Goal: Contribute content: Add original content to the website for others to see

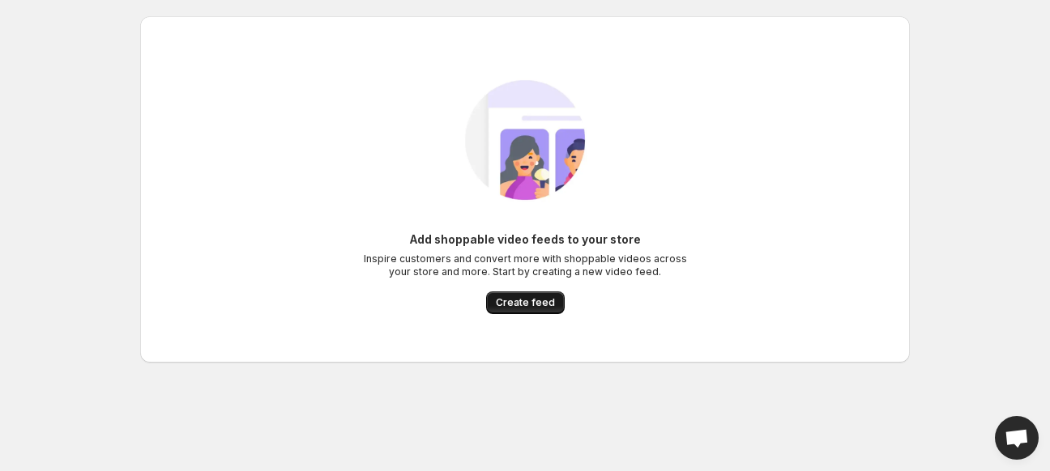
click at [514, 305] on span "Create feed" at bounding box center [525, 302] width 59 height 13
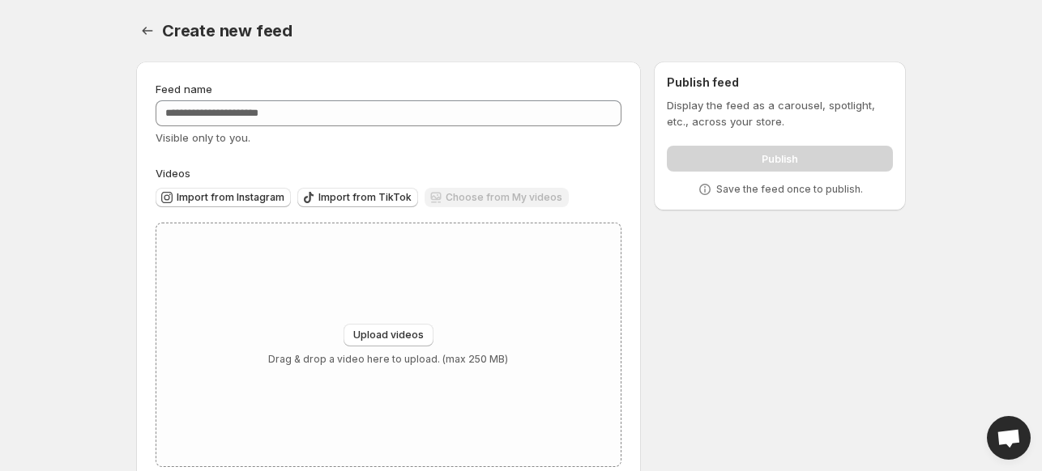
scroll to position [35, 0]
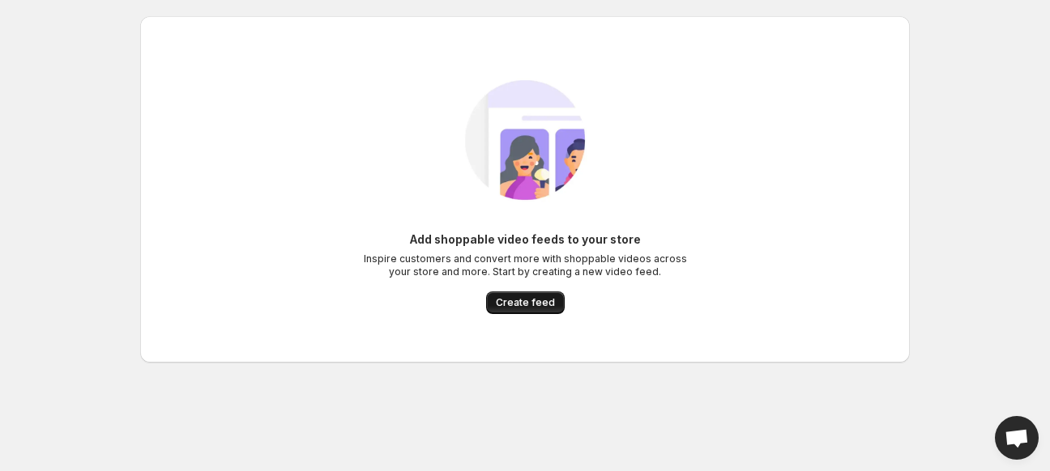
click at [524, 308] on span "Create feed" at bounding box center [525, 302] width 59 height 13
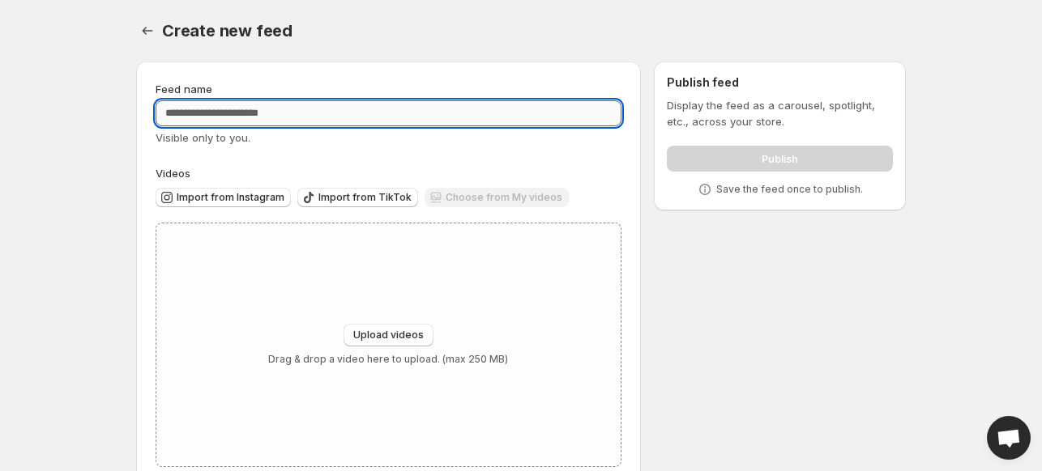
click at [361, 112] on input "Feed name" at bounding box center [389, 113] width 466 height 26
type input "*********"
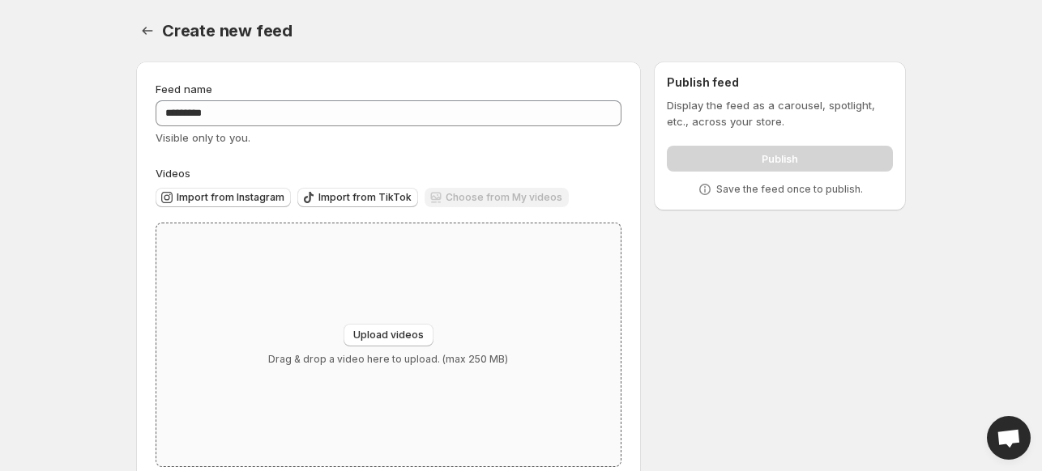
click at [317, 284] on div "Upload videos Drag & drop a video here to upload. (max 250 MB)" at bounding box center [388, 345] width 464 height 243
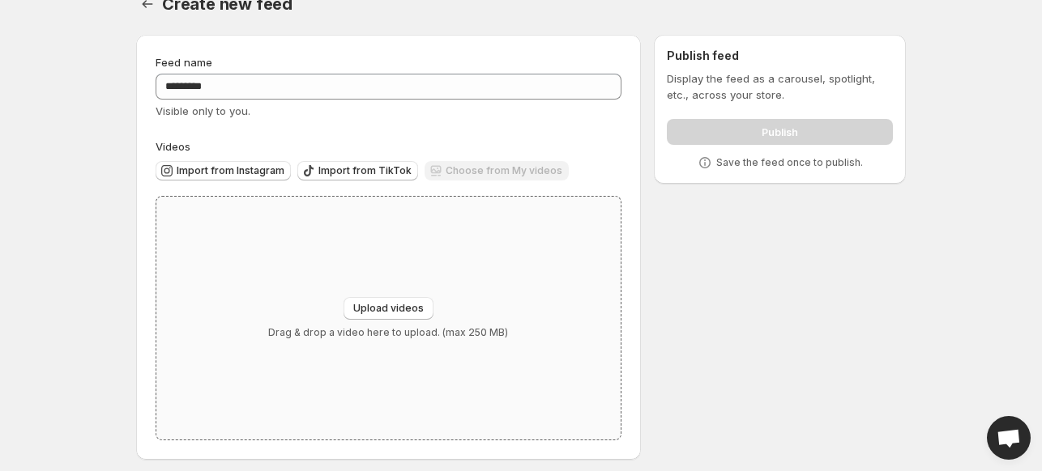
scroll to position [28, 0]
click at [251, 175] on span "Import from Instagram" at bounding box center [231, 170] width 108 height 13
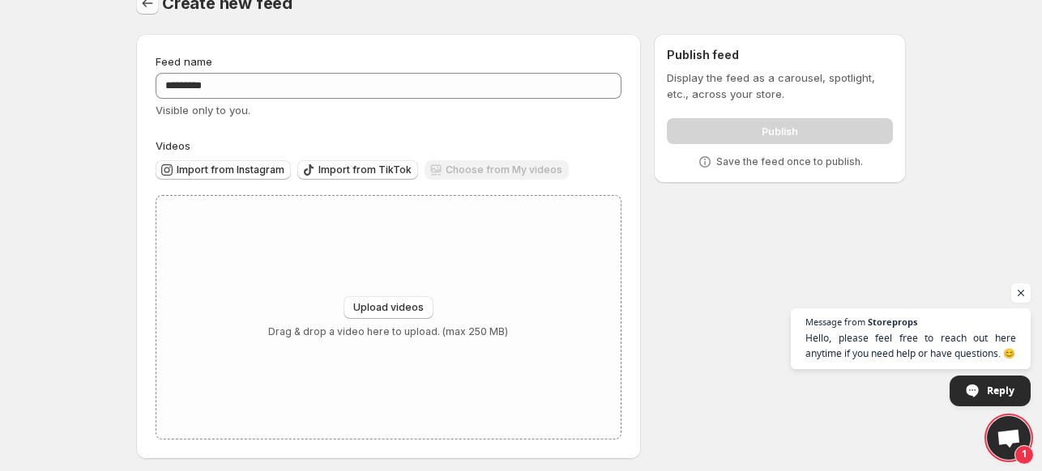
click at [141, 6] on icon "Settings" at bounding box center [147, 3] width 16 height 16
